Goal: Task Accomplishment & Management: Manage account settings

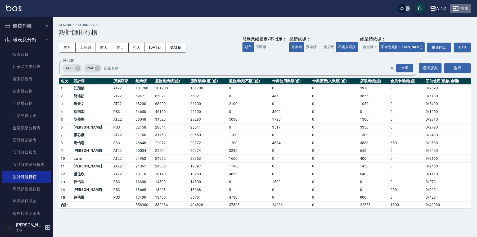
click at [453, 11] on icon "button" at bounding box center [455, 8] width 6 height 6
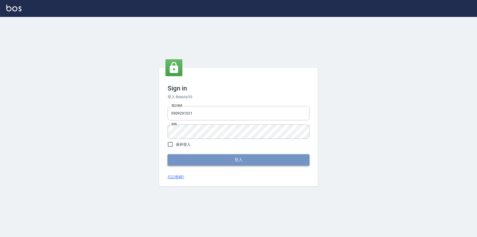
click at [247, 161] on button "登入" at bounding box center [239, 159] width 142 height 11
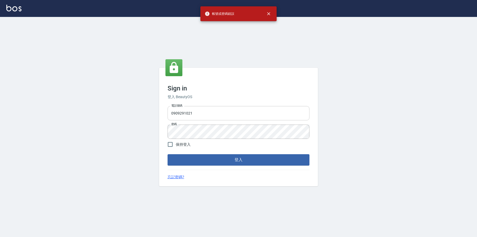
click at [236, 118] on input "0909291021" at bounding box center [239, 113] width 142 height 14
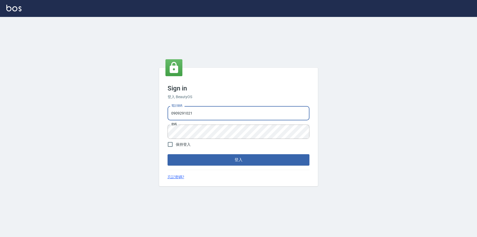
click at [301, 114] on input "0909291021" at bounding box center [239, 113] width 142 height 14
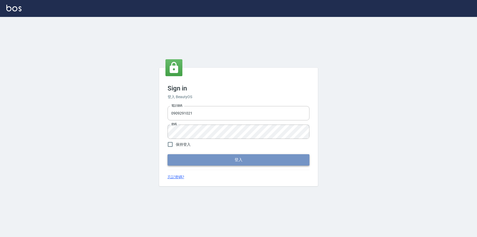
click at [254, 154] on button "登入" at bounding box center [239, 159] width 142 height 11
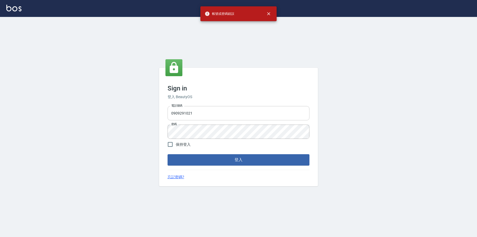
click at [300, 115] on input "0909291021" at bounding box center [239, 113] width 142 height 14
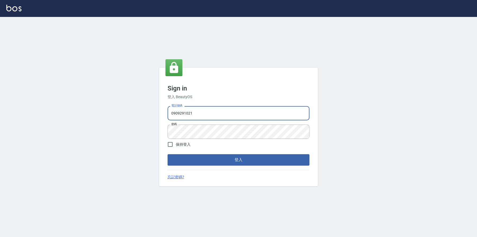
click at [304, 114] on input "0909291021" at bounding box center [239, 113] width 142 height 14
type input "0936888819"
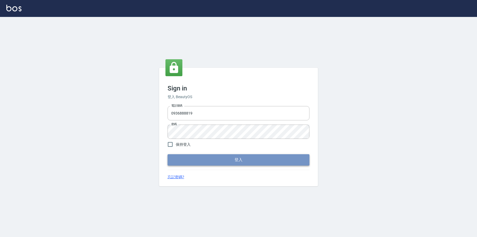
click at [241, 163] on button "登入" at bounding box center [239, 159] width 142 height 11
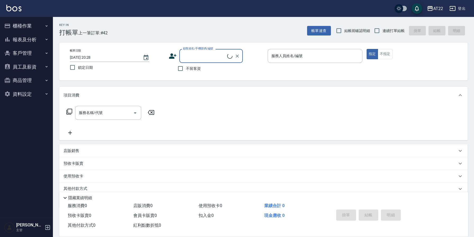
click at [454, 9] on icon "button" at bounding box center [453, 8] width 6 height 6
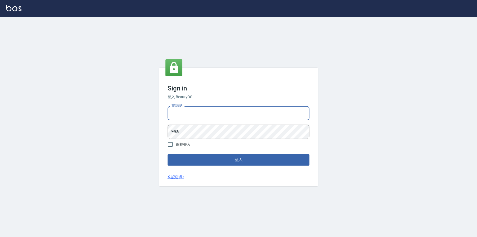
scroll to position [0, 0]
click at [299, 114] on input "電話號碼" at bounding box center [239, 113] width 142 height 14
type input "0952958204"
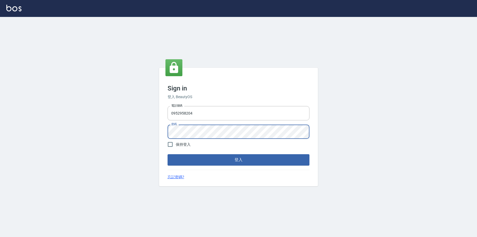
scroll to position [0, 0]
click at [254, 159] on button "登入" at bounding box center [239, 159] width 142 height 11
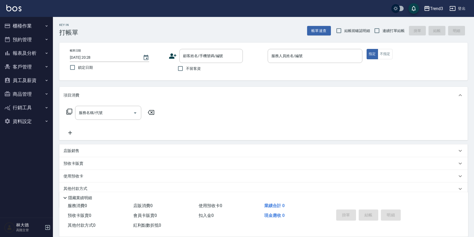
drag, startPoint x: 431, startPoint y: 10, endPoint x: 354, endPoint y: 42, distance: 83.9
click at [420, 11] on div "Trend3 登出" at bounding box center [237, 8] width 474 height 17
click at [43, 63] on button "客戶管理" at bounding box center [26, 67] width 49 height 14
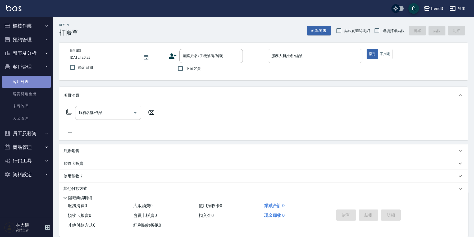
click at [29, 85] on link "客戶列表" at bounding box center [26, 82] width 49 height 12
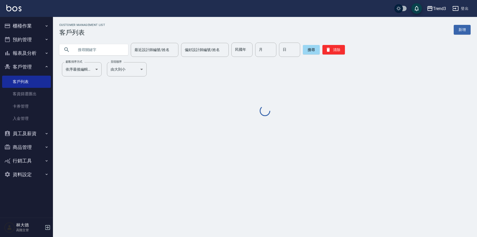
click at [97, 56] on input "text" at bounding box center [99, 50] width 50 height 14
click at [101, 51] on input "text" at bounding box center [99, 50] width 50 height 14
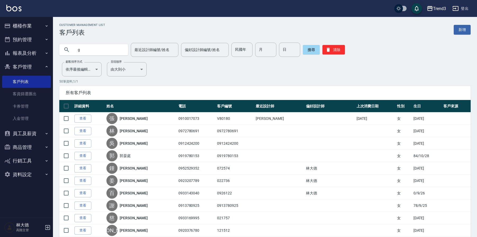
type input "g"
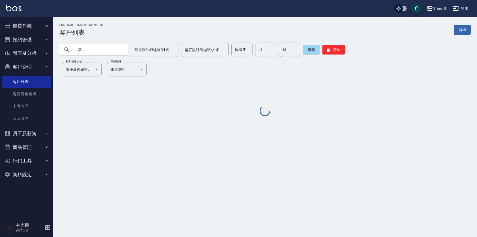
type input "沈"
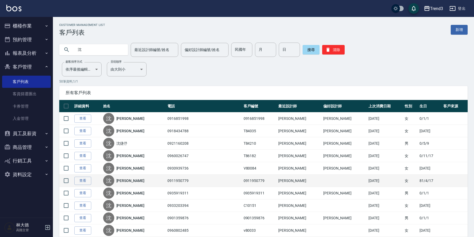
scroll to position [20, 0]
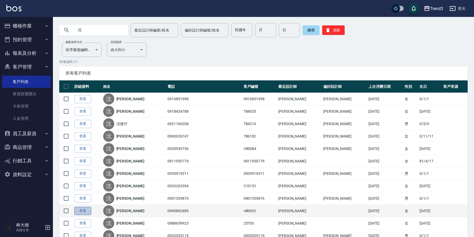
click at [76, 211] on link "查看" at bounding box center [82, 211] width 17 height 8
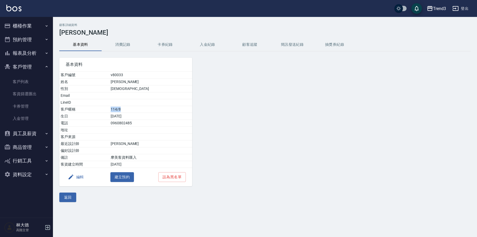
drag, startPoint x: 134, startPoint y: 108, endPoint x: 117, endPoint y: 109, distance: 17.2
click at [117, 109] on tr "客戶暱稱 114/8" at bounding box center [125, 109] width 133 height 7
click at [148, 109] on td "114/8" at bounding box center [150, 109] width 83 height 7
